Goal: Check status: Check status

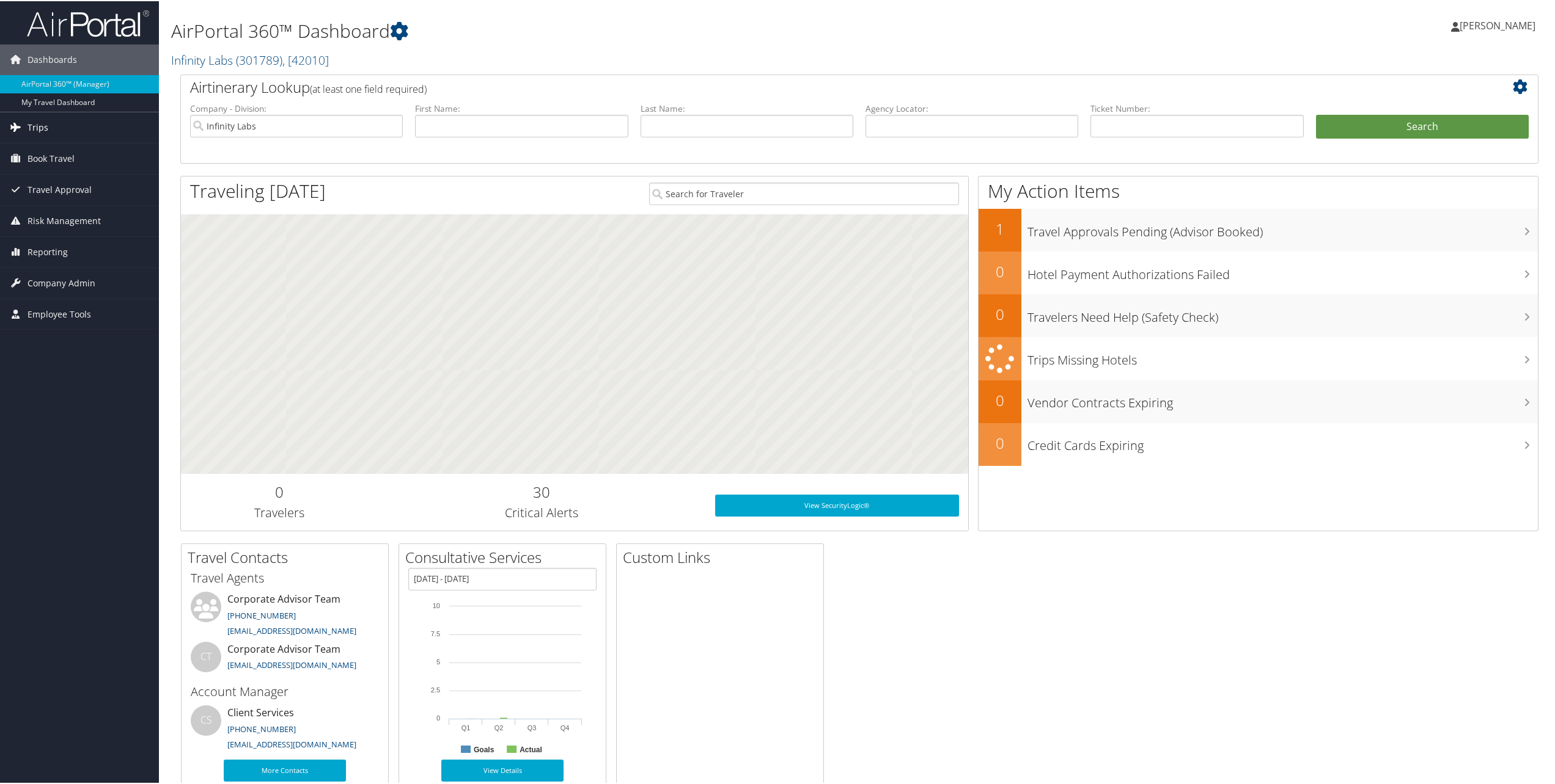
click at [35, 123] on span "Trips" at bounding box center [38, 127] width 21 height 31
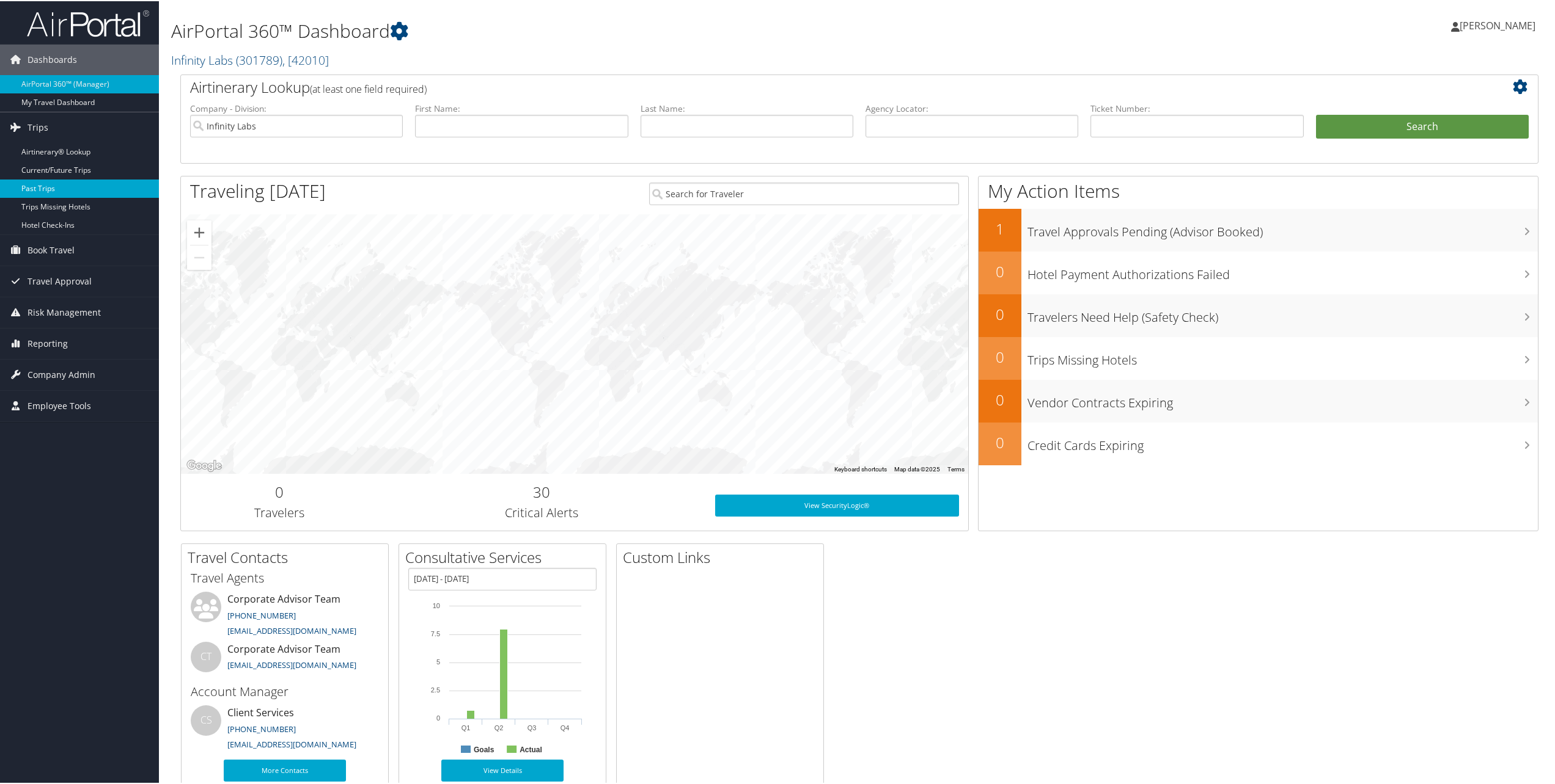
click at [47, 192] on link "Past Trips" at bounding box center [80, 187] width 159 height 18
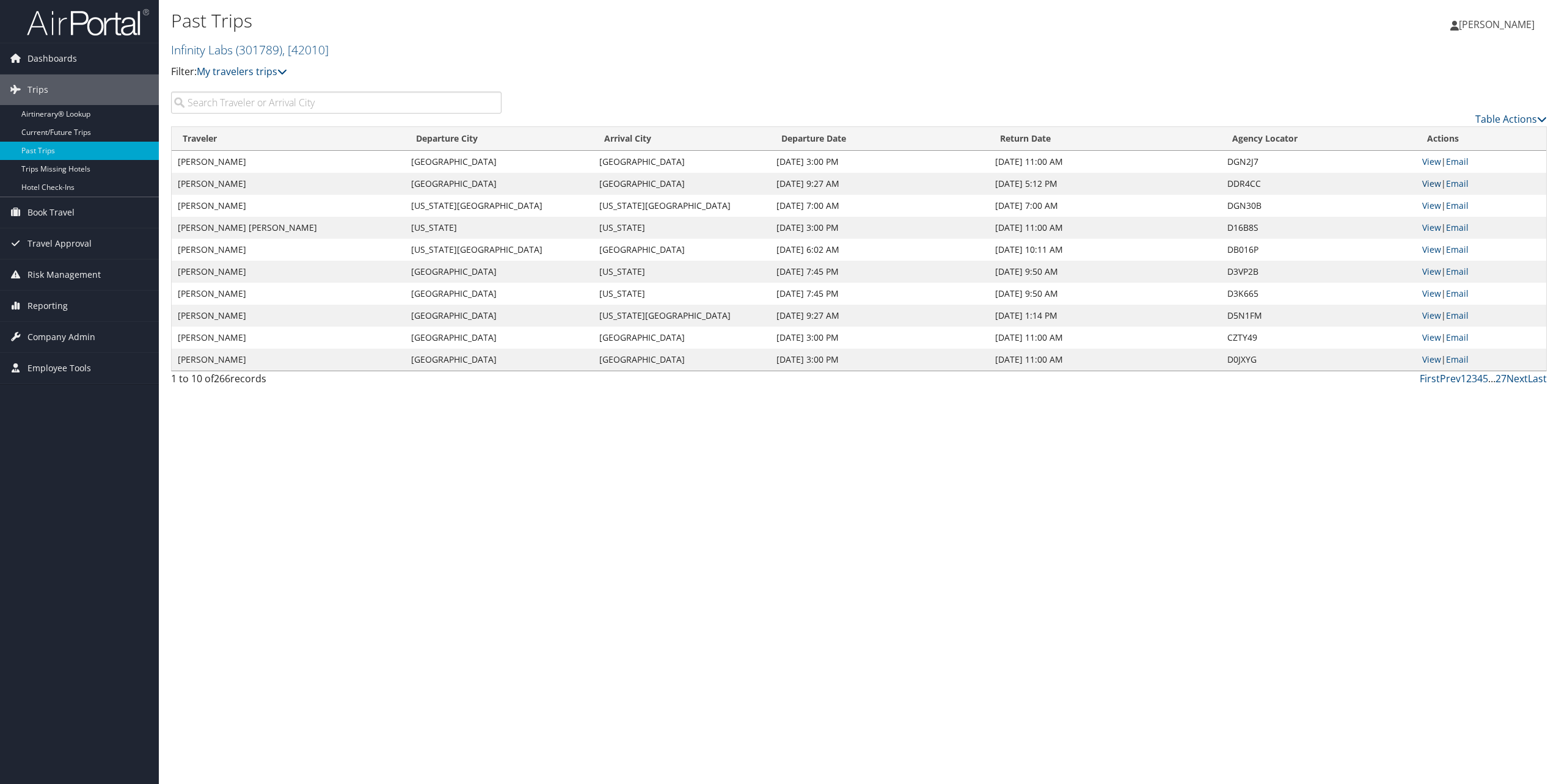
click at [1432, 185] on link "View" at bounding box center [1432, 184] width 19 height 12
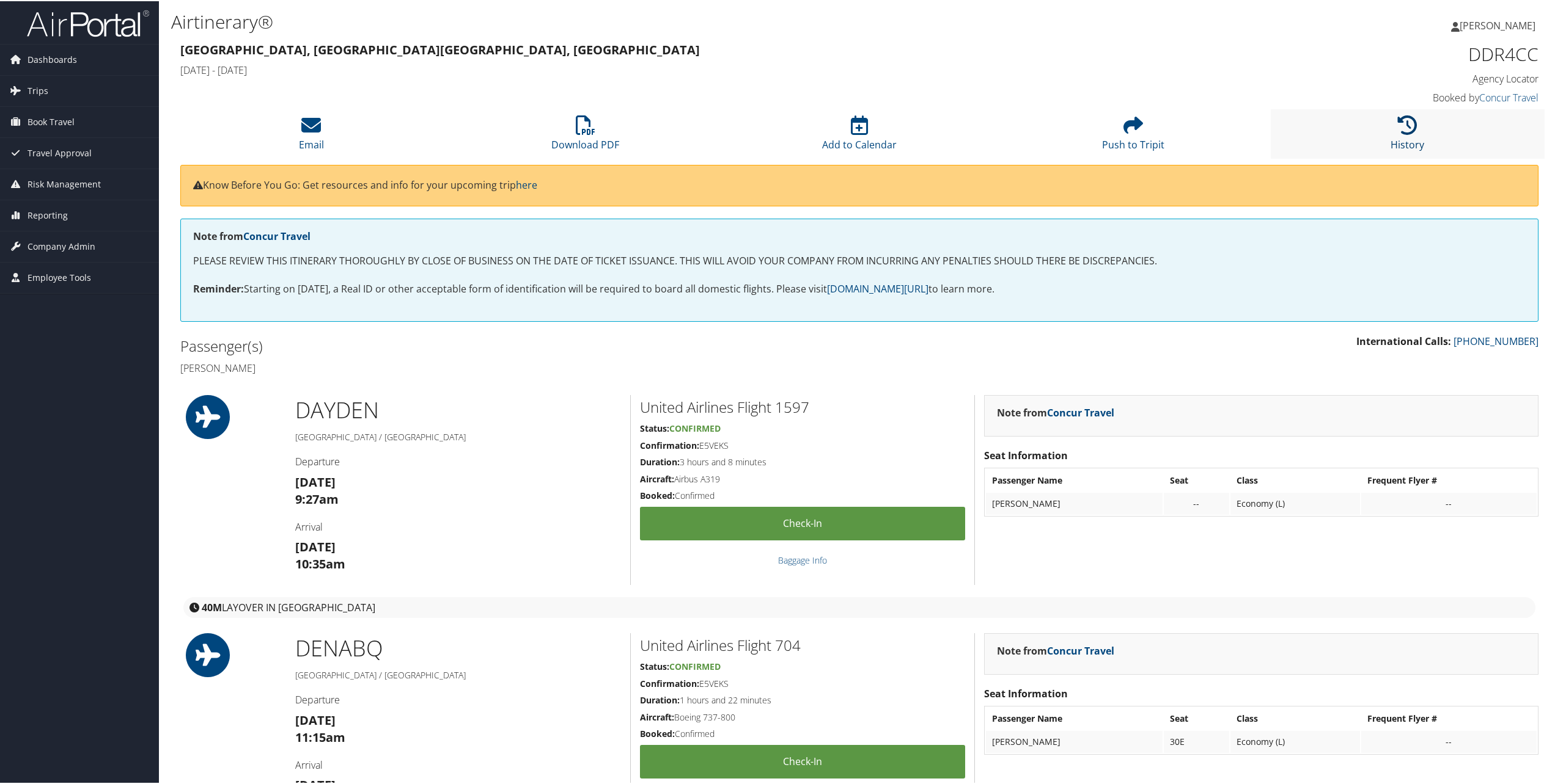
click at [1398, 133] on icon at bounding box center [1407, 124] width 20 height 20
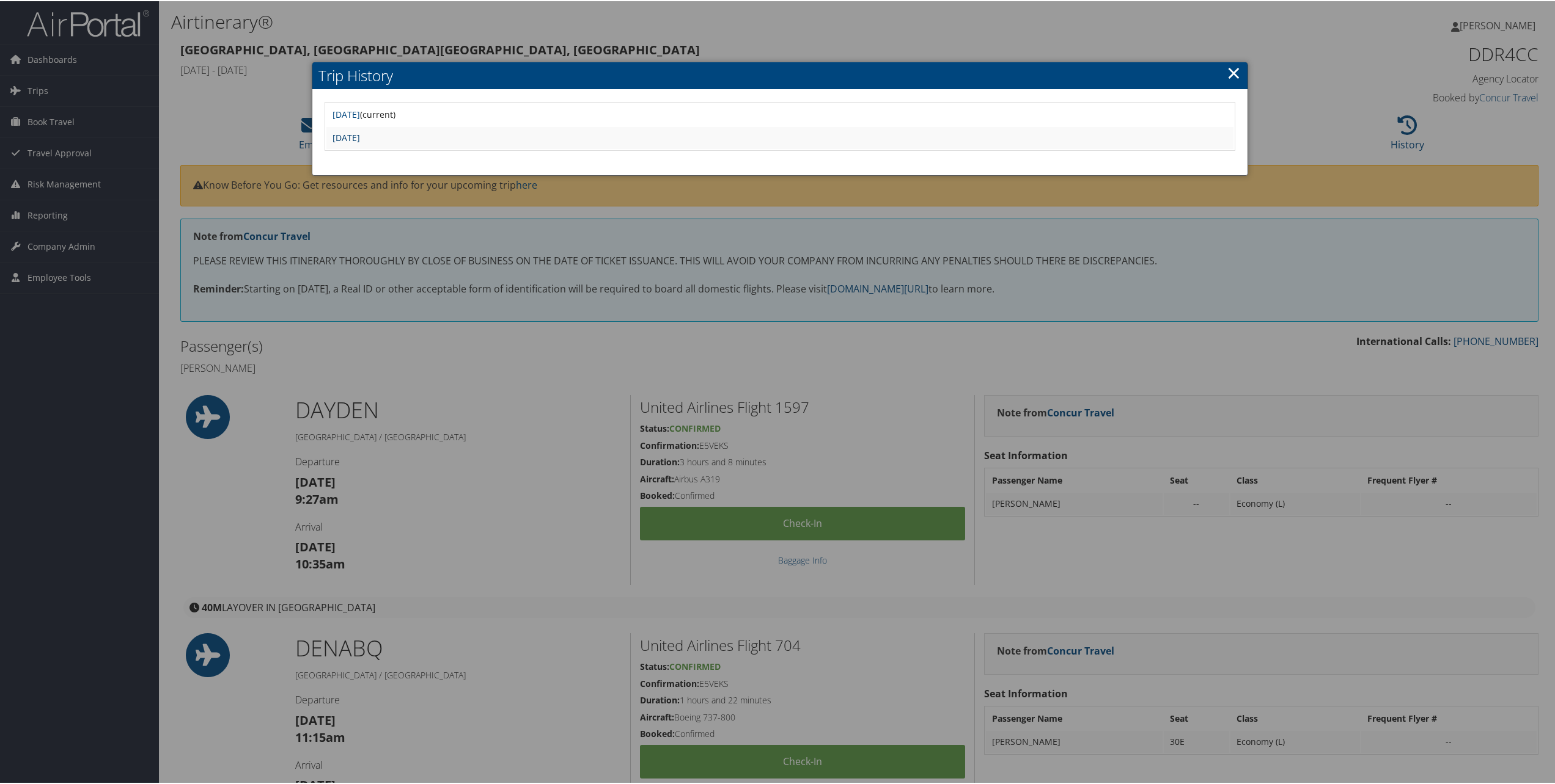
click at [360, 140] on link "Fri Sep 12 14:04:48 MDT 2025" at bounding box center [346, 137] width 27 height 12
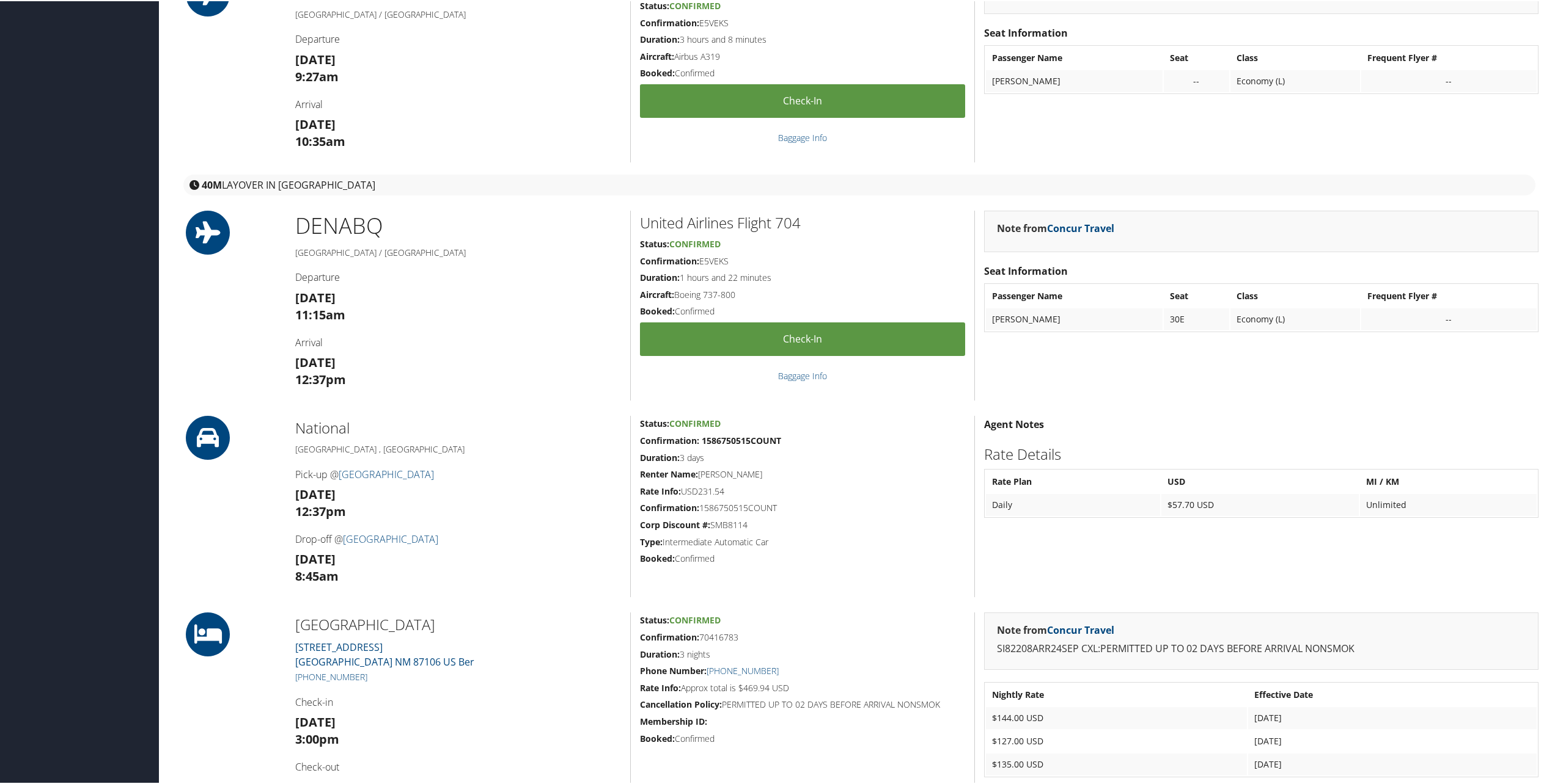
scroll to position [416, 0]
